Goal: Navigation & Orientation: Find specific page/section

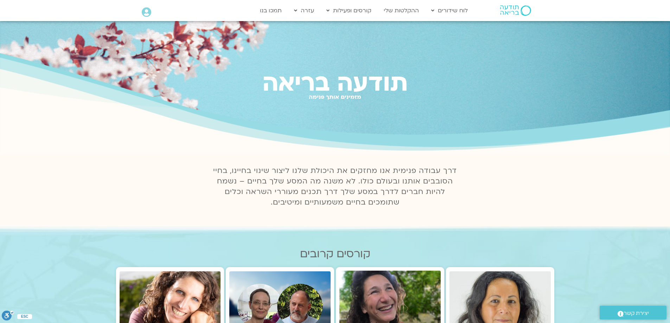
click at [147, 14] on icon at bounding box center [146, 12] width 9 height 10
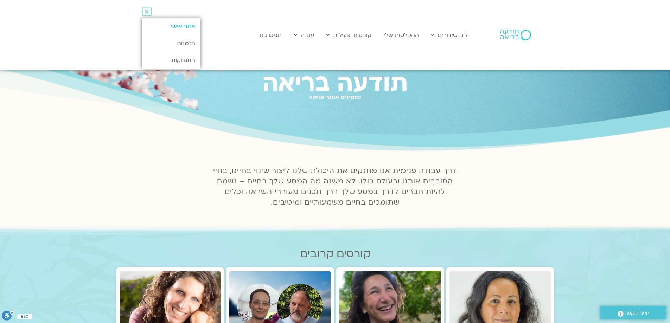
click at [180, 28] on link "אזור אישי" at bounding box center [171, 26] width 59 height 17
